Goal: Find specific page/section: Find specific page/section

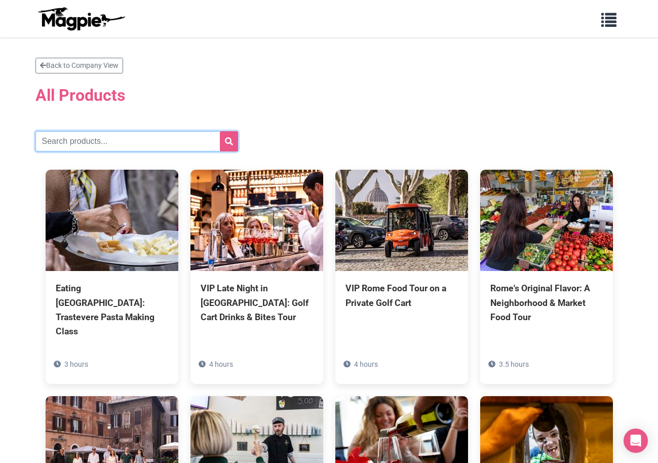
click at [167, 143] on input "text" at bounding box center [136, 141] width 203 height 20
type input "Florence"
click at [220, 131] on button "submit" at bounding box center [229, 141] width 18 height 20
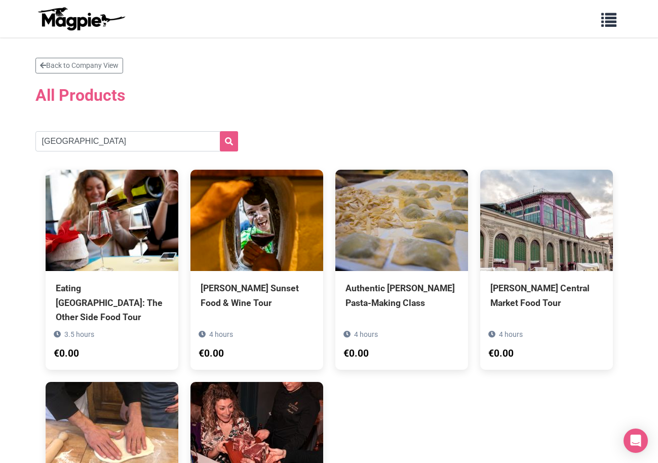
scroll to position [151, 0]
